Goal: Task Accomplishment & Management: Use online tool/utility

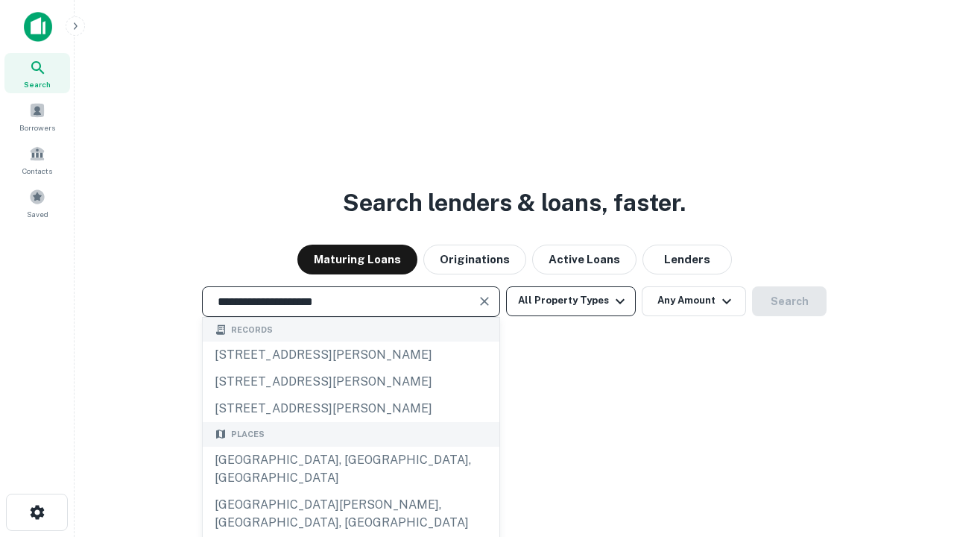
click at [350, 491] on div "[GEOGRAPHIC_DATA], [GEOGRAPHIC_DATA], [GEOGRAPHIC_DATA]" at bounding box center [351, 468] width 297 height 45
click at [571, 300] on button "All Property Types" at bounding box center [571, 301] width 130 height 30
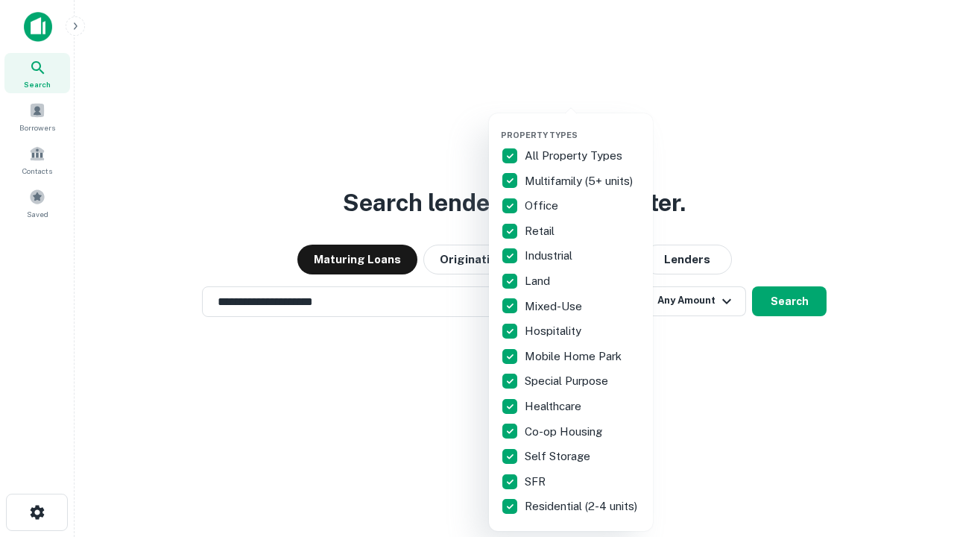
type input "**********"
click at [583, 125] on button "button" at bounding box center [583, 125] width 164 height 1
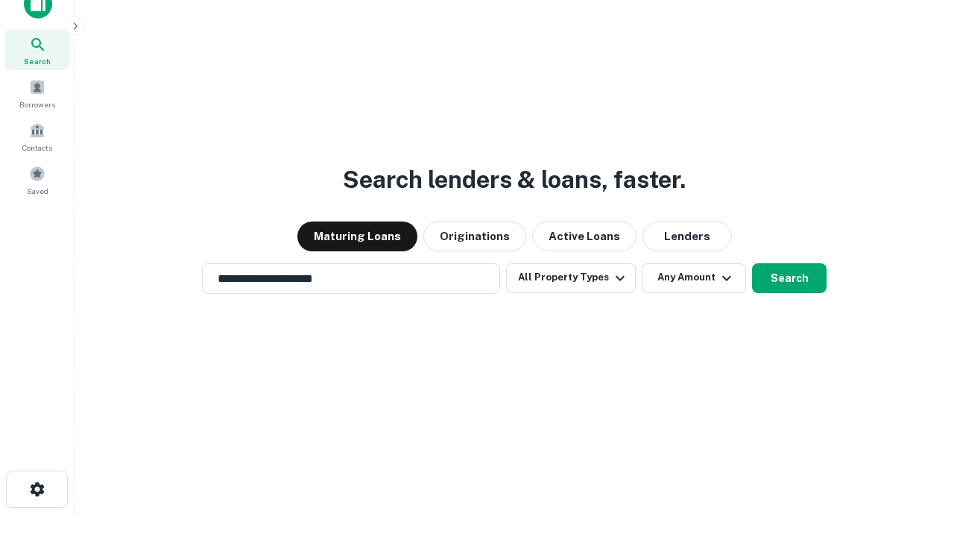
scroll to position [9, 180]
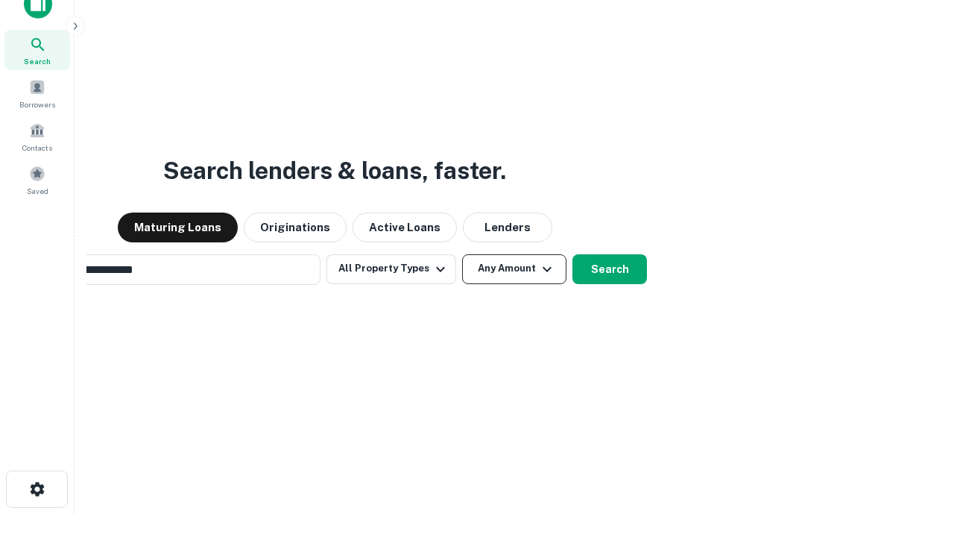
click at [462, 254] on button "Any Amount" at bounding box center [514, 269] width 104 height 30
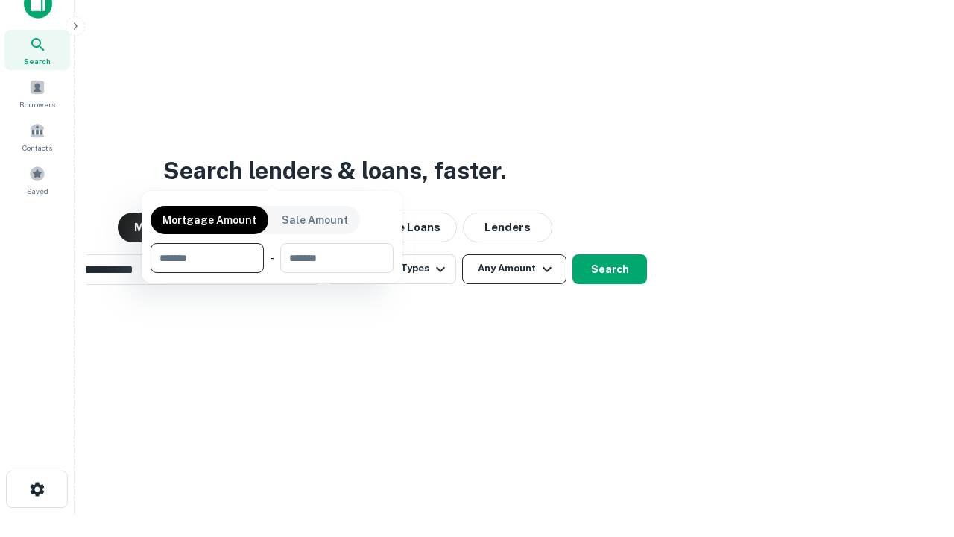
scroll to position [107, 422]
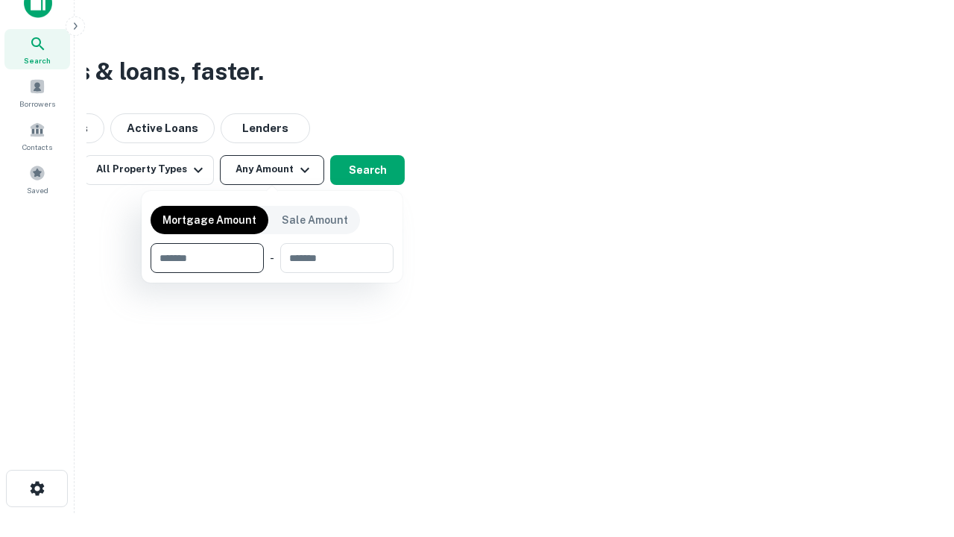
type input "*******"
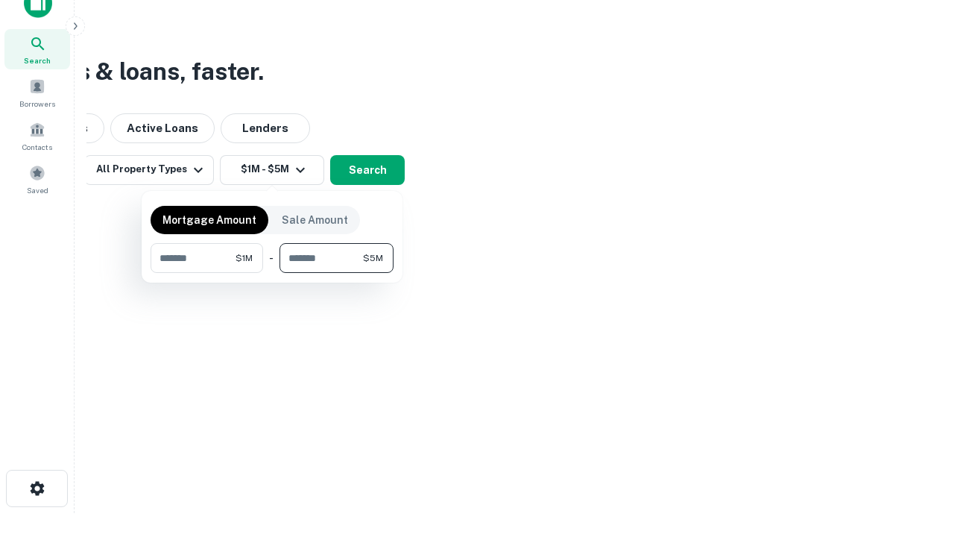
type input "*******"
click at [272, 273] on button "button" at bounding box center [272, 273] width 243 height 1
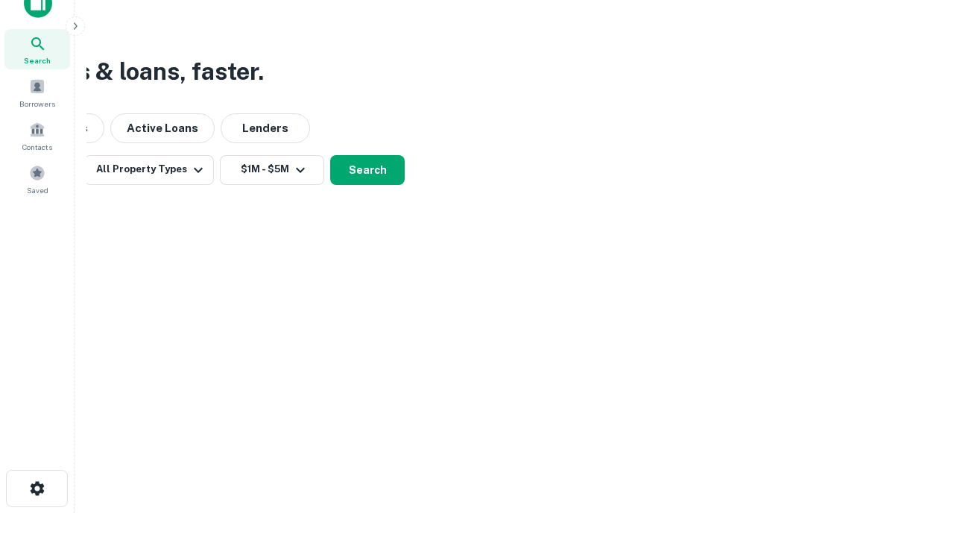
scroll to position [9, 275]
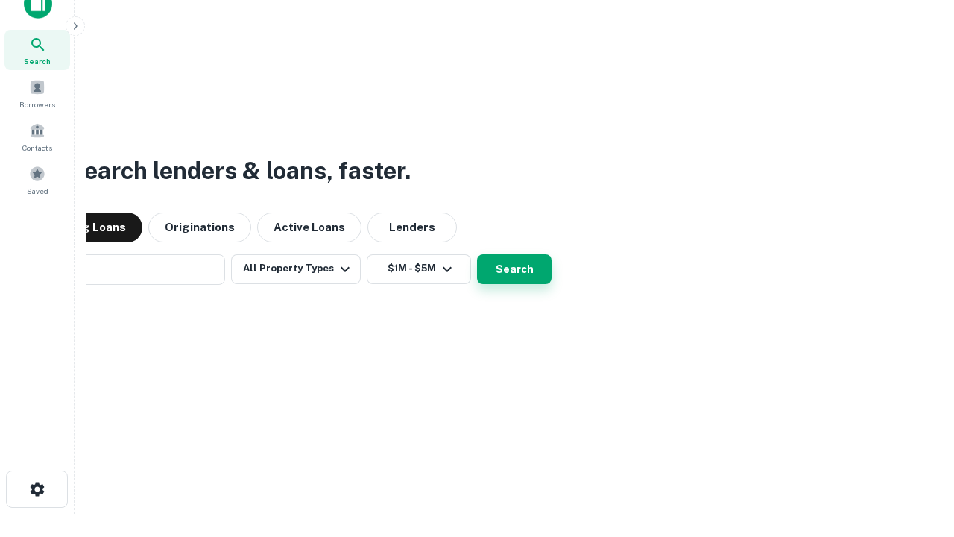
click at [477, 254] on button "Search" at bounding box center [514, 269] width 75 height 30
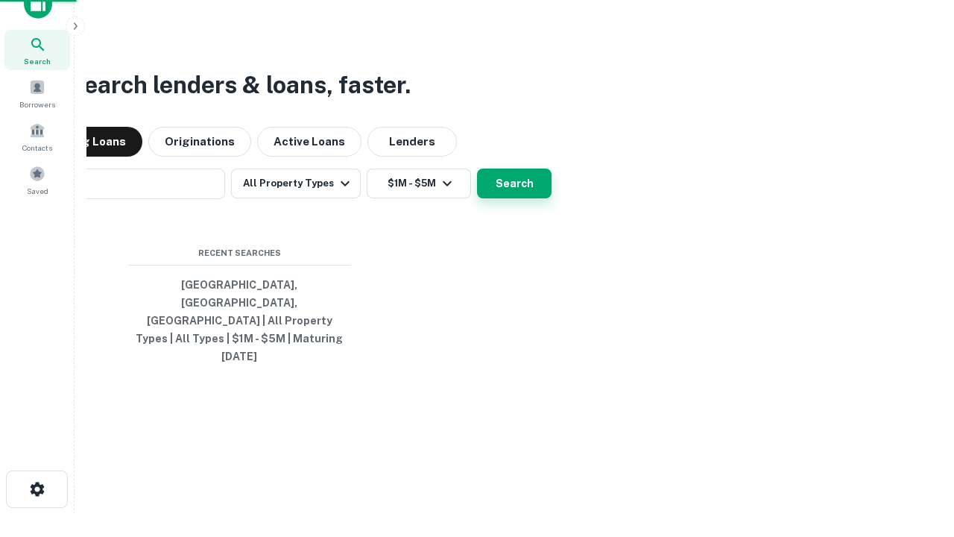
scroll to position [40, 422]
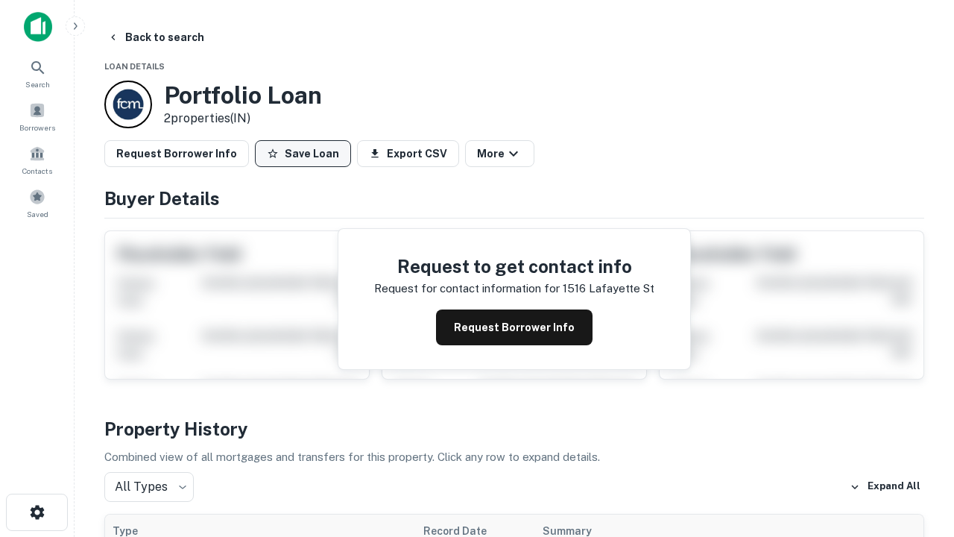
click at [303, 154] on button "Save Loan" at bounding box center [303, 153] width 96 height 27
click at [306, 154] on button "Loan Saved" at bounding box center [306, 153] width 103 height 27
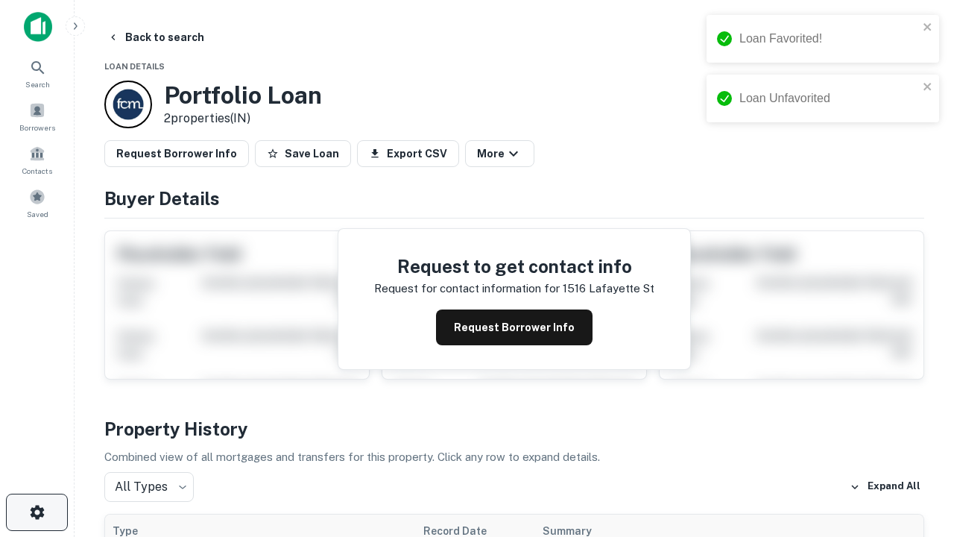
click at [37, 512] on icon "button" at bounding box center [37, 512] width 18 height 18
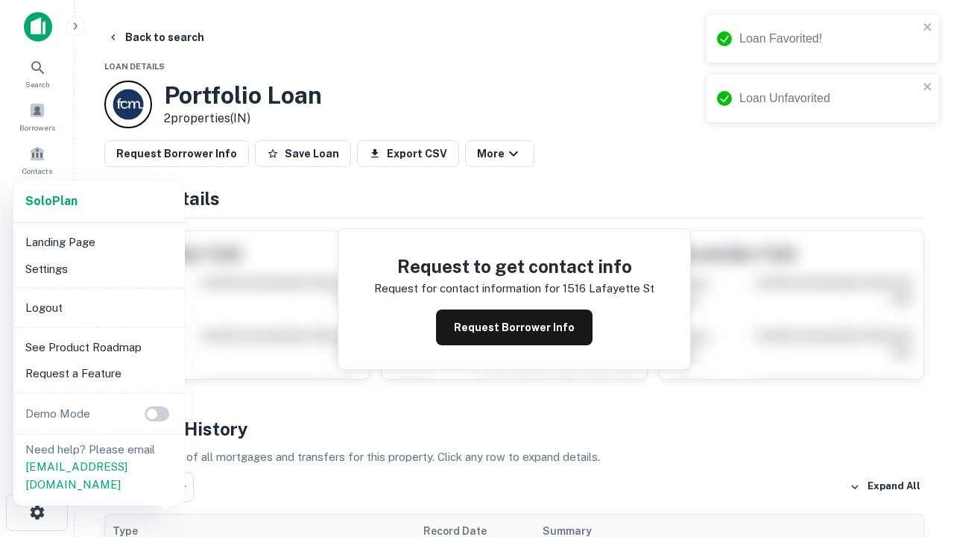
click at [98, 307] on li "Logout" at bounding box center [99, 307] width 160 height 27
